Goal: Transaction & Acquisition: Purchase product/service

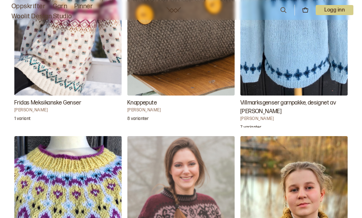
scroll to position [1487, 0]
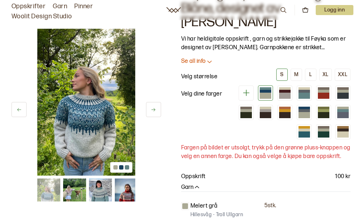
scroll to position [32, 0]
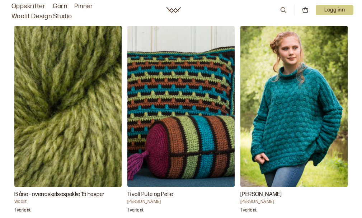
scroll to position [1014, 0]
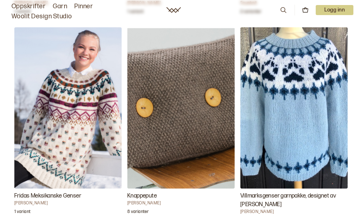
scroll to position [1399, 0]
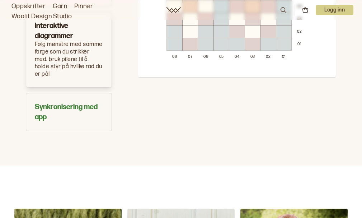
scroll to position [810, 0]
